Goal: Book appointment/travel/reservation

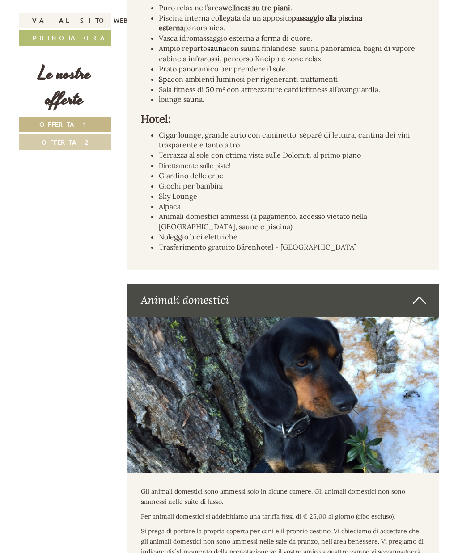
scroll to position [2140, 0]
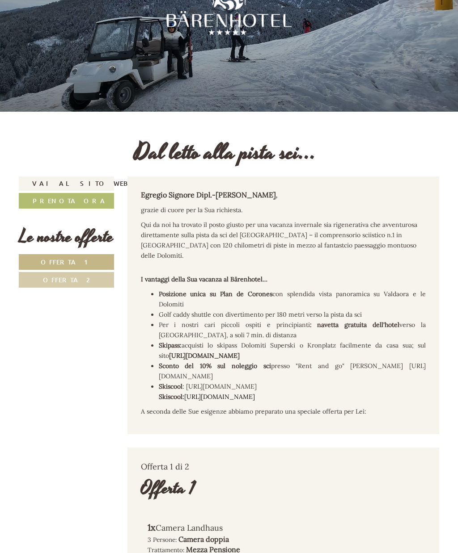
scroll to position [67, 0]
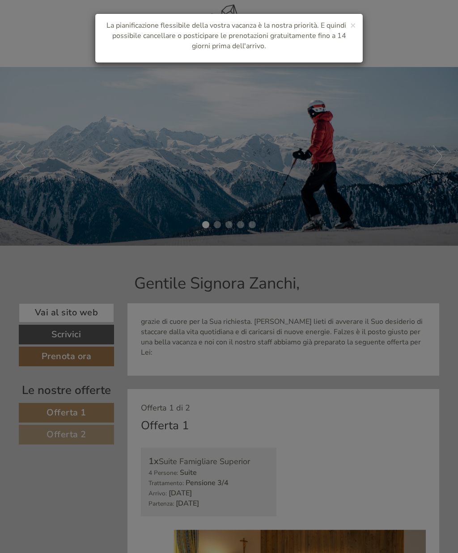
click at [354, 28] on span "×" at bounding box center [353, 25] width 6 height 13
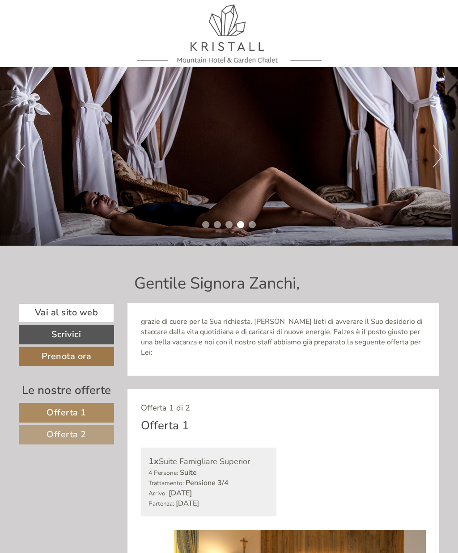
click at [439, 156] on button "Next" at bounding box center [437, 156] width 9 height 22
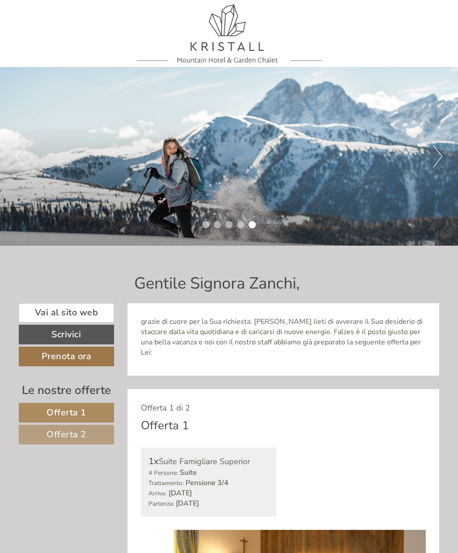
click at [437, 156] on button "Next" at bounding box center [437, 156] width 9 height 22
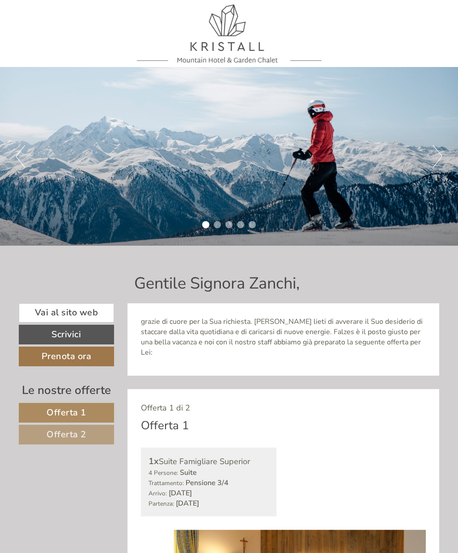
click at [436, 151] on button "Next" at bounding box center [437, 156] width 9 height 22
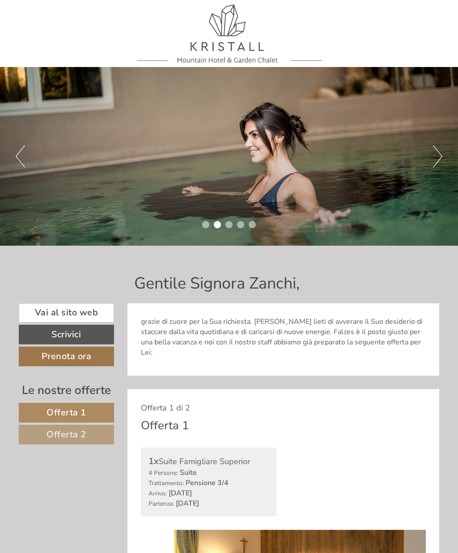
click at [437, 151] on button "Next" at bounding box center [437, 156] width 9 height 22
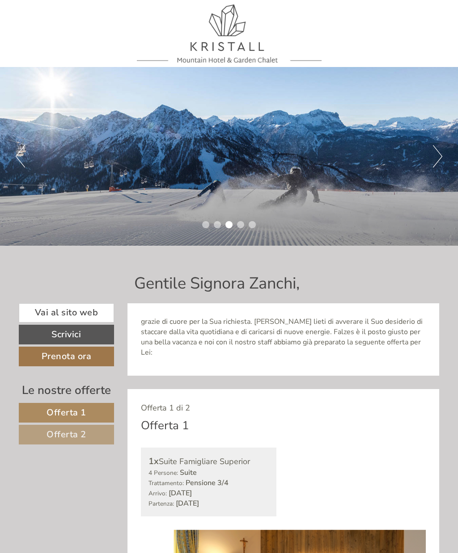
click at [433, 162] on button "Next" at bounding box center [437, 156] width 9 height 22
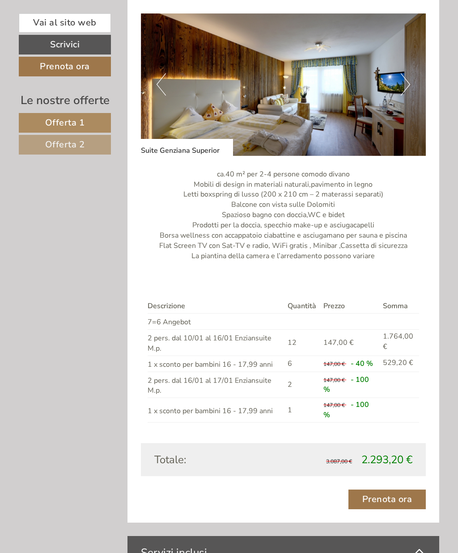
scroll to position [1181, 0]
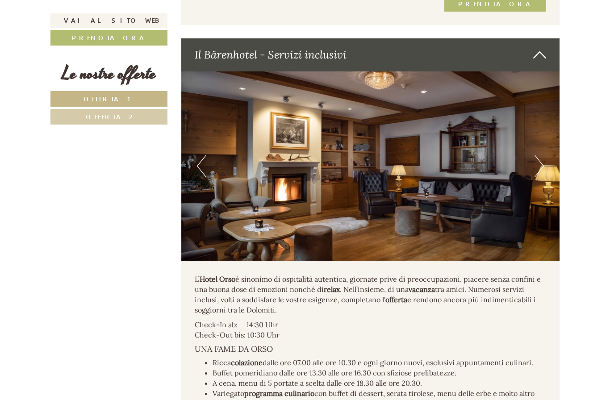
scroll to position [1628, 0]
